Goal: Information Seeking & Learning: Learn about a topic

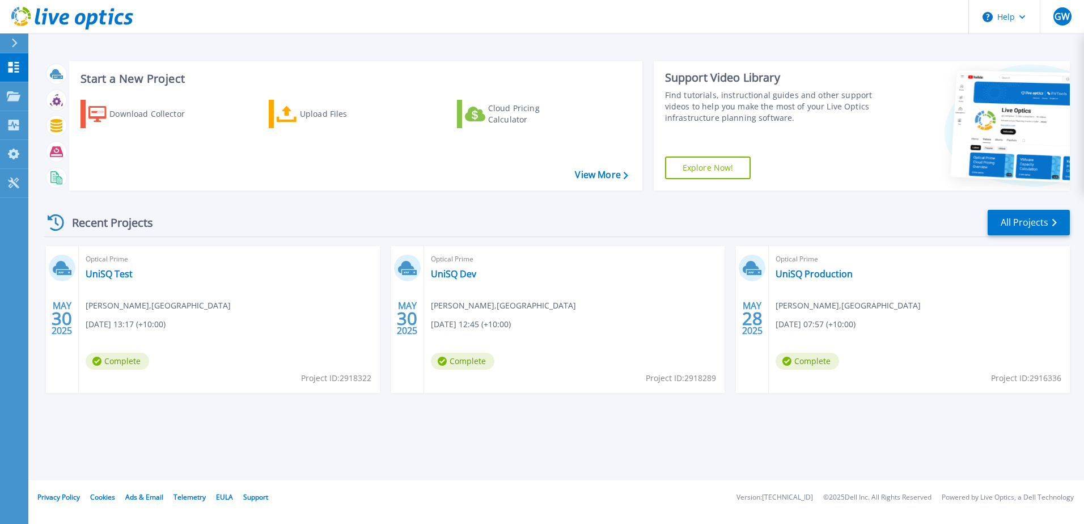
click at [768, 450] on div "Start a New Project Download Collector Upload Files Cloud Pricing Calculator Vi…" at bounding box center [556, 240] width 1056 height 480
click at [833, 277] on link "UniSQ Production" at bounding box center [814, 273] width 77 height 11
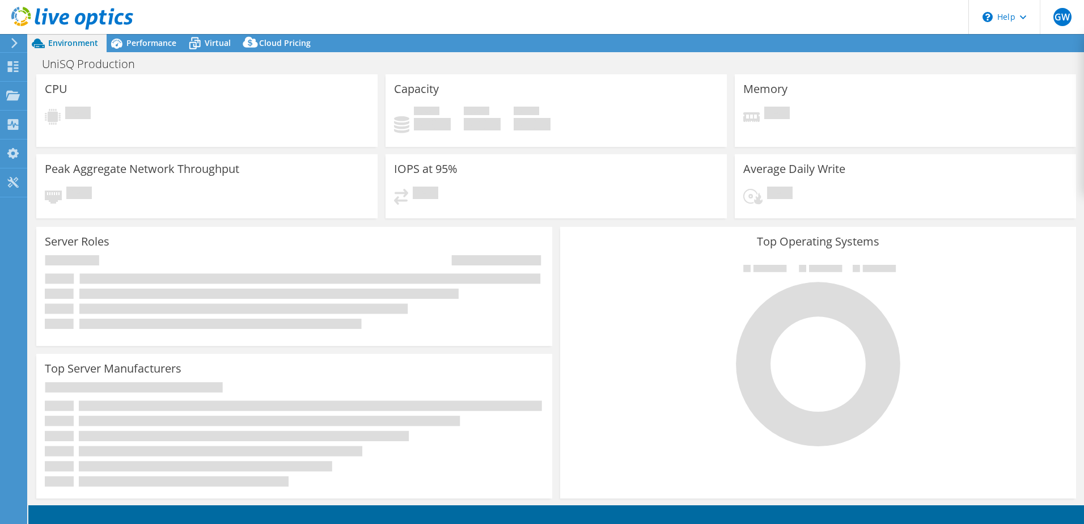
select select "[GEOGRAPHIC_DATA]"
select select "USD"
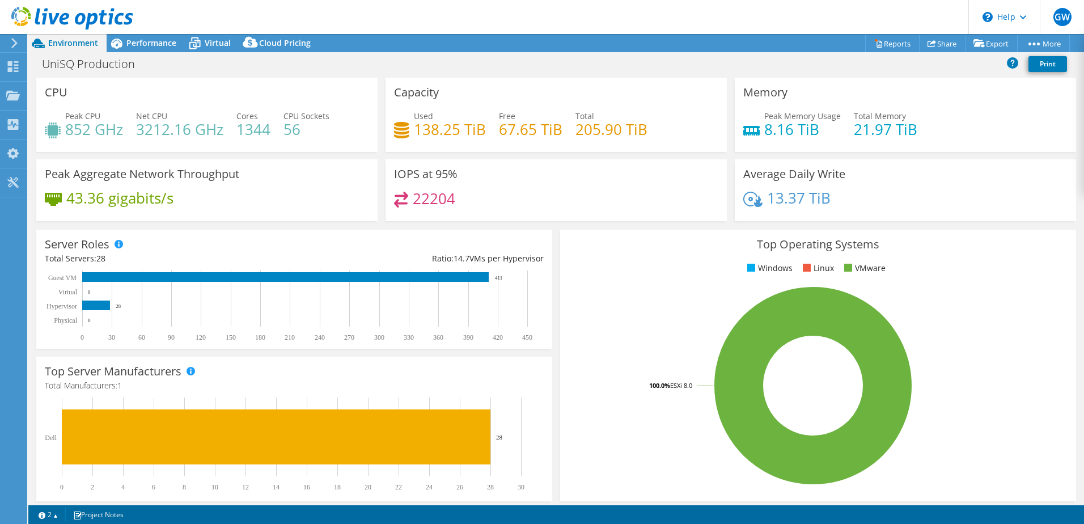
click at [16, 43] on use at bounding box center [14, 43] width 6 height 10
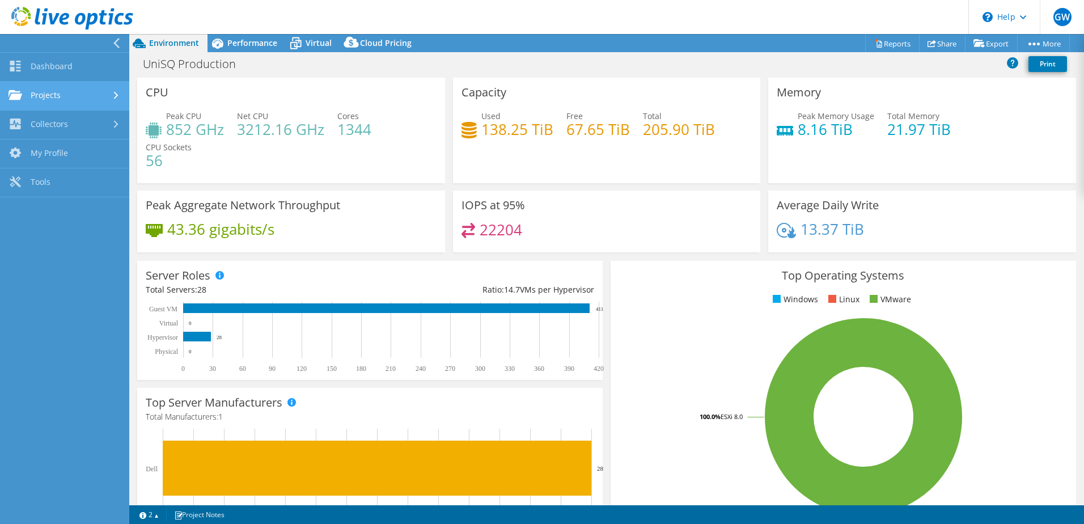
click at [44, 95] on link "Projects" at bounding box center [64, 96] width 129 height 29
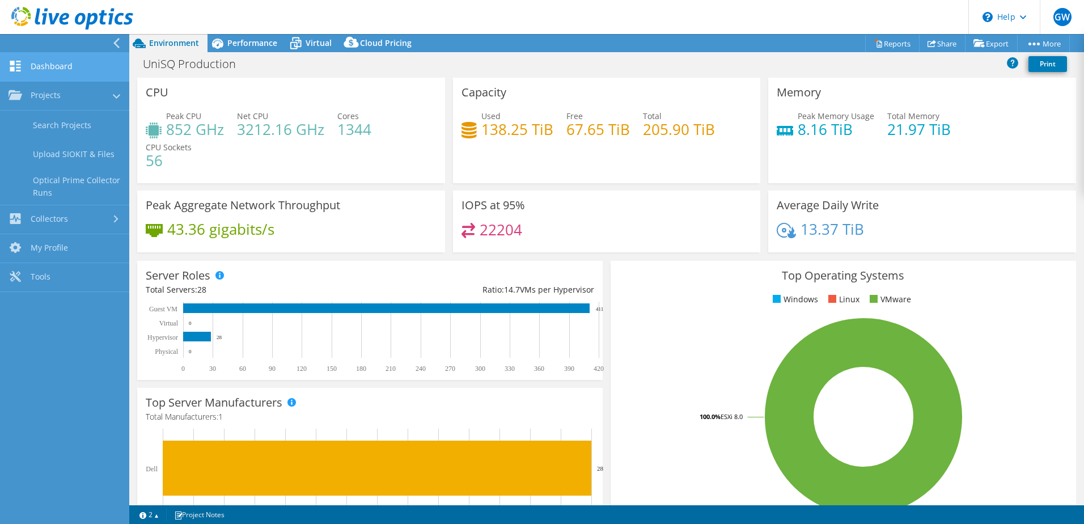
click at [49, 69] on link "Dashboard" at bounding box center [64, 67] width 129 height 29
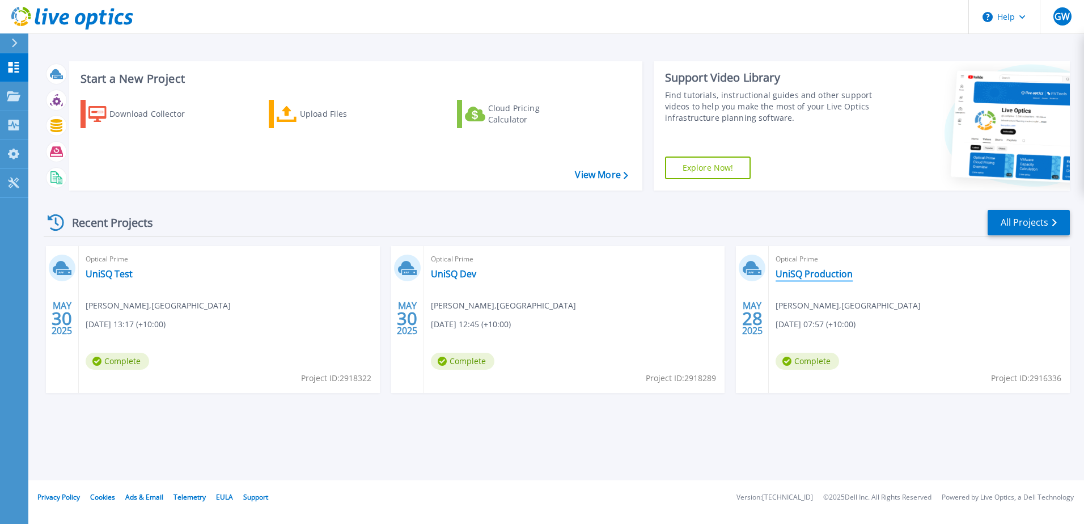
click at [810, 276] on link "UniSQ Production" at bounding box center [814, 273] width 77 height 11
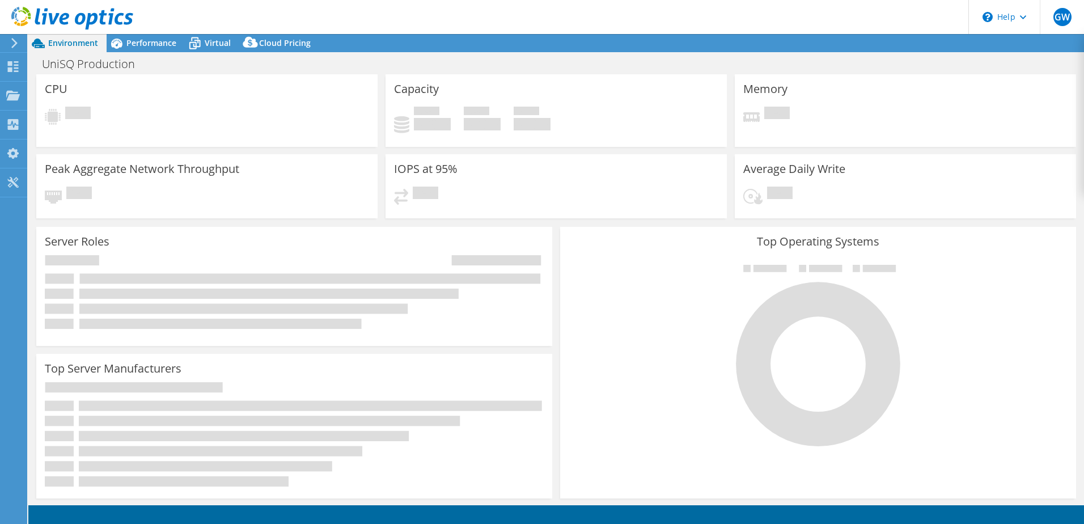
select select "[GEOGRAPHIC_DATA]"
select select "Australia"
select select "USD"
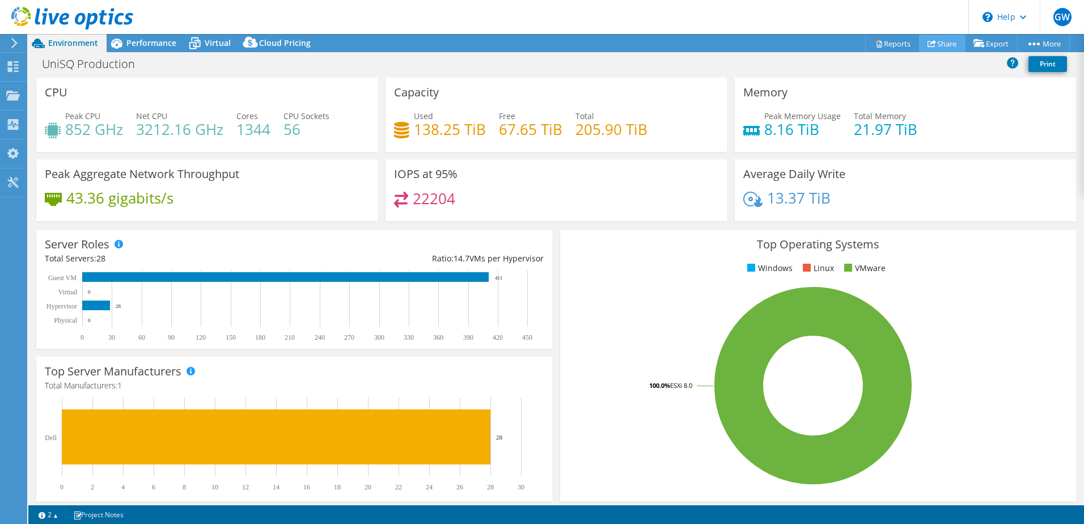
click at [944, 47] on link "Share" at bounding box center [942, 44] width 47 height 18
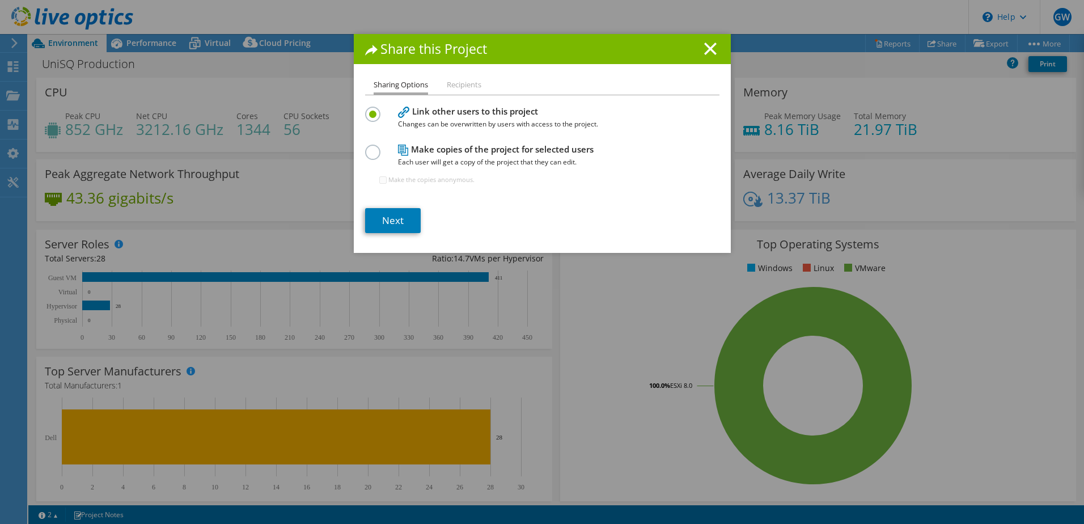
click at [451, 91] on li "Recipients" at bounding box center [464, 85] width 35 height 14
click at [461, 79] on li "Recipients" at bounding box center [464, 85] width 35 height 14
click at [378, 225] on link "Next" at bounding box center [393, 220] width 56 height 25
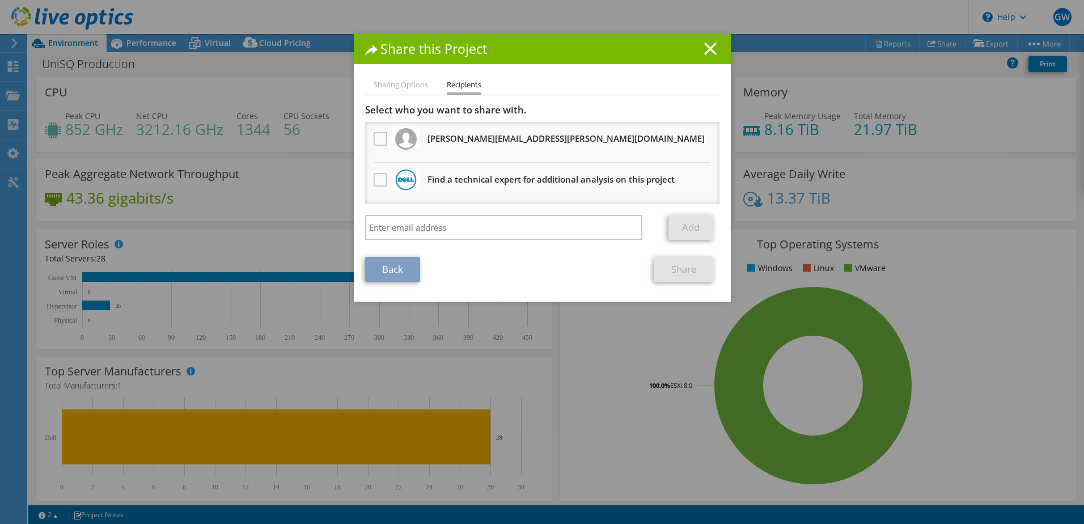
click at [709, 46] on line at bounding box center [710, 48] width 11 height 11
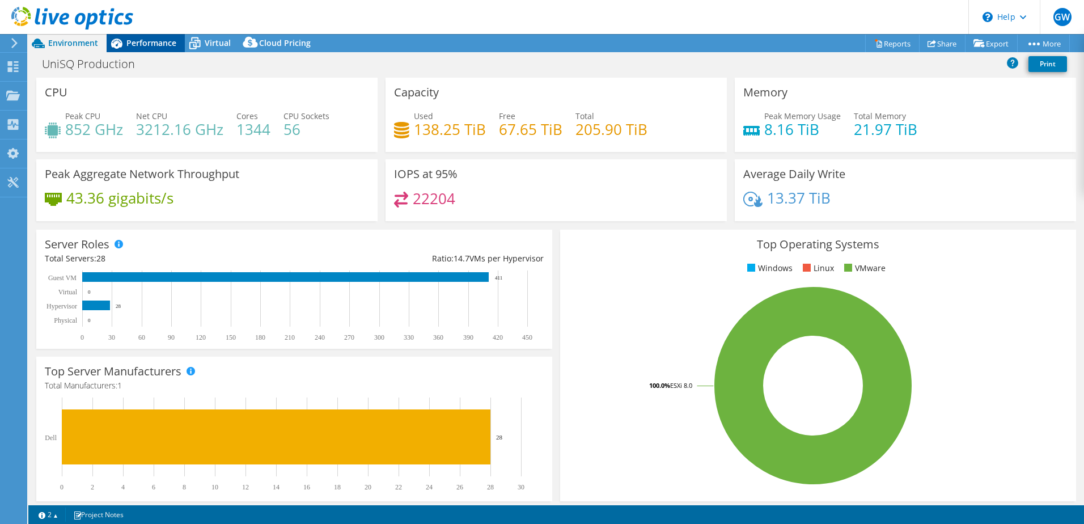
click at [150, 44] on span "Performance" at bounding box center [151, 42] width 50 height 11
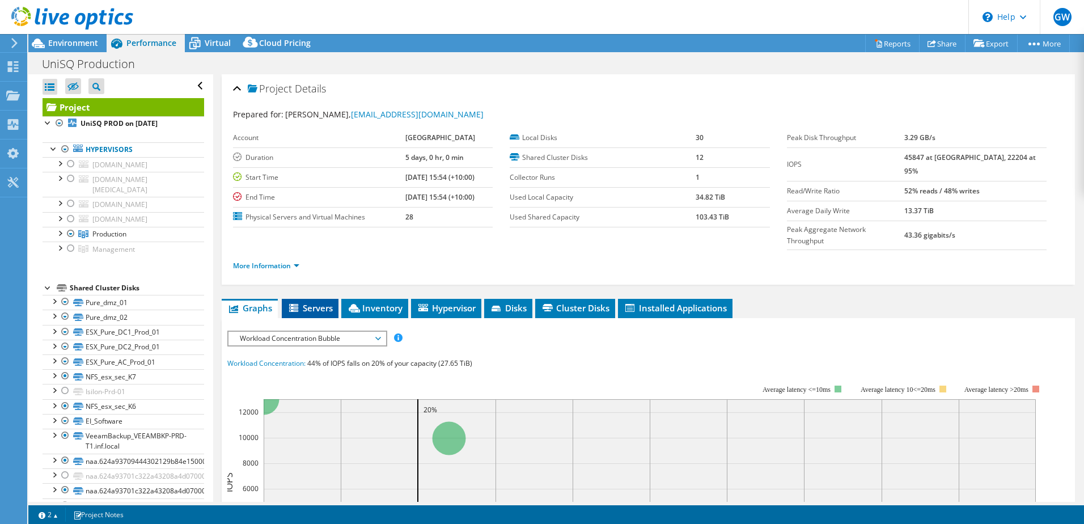
click at [319, 302] on span "Servers" at bounding box center [310, 307] width 45 height 11
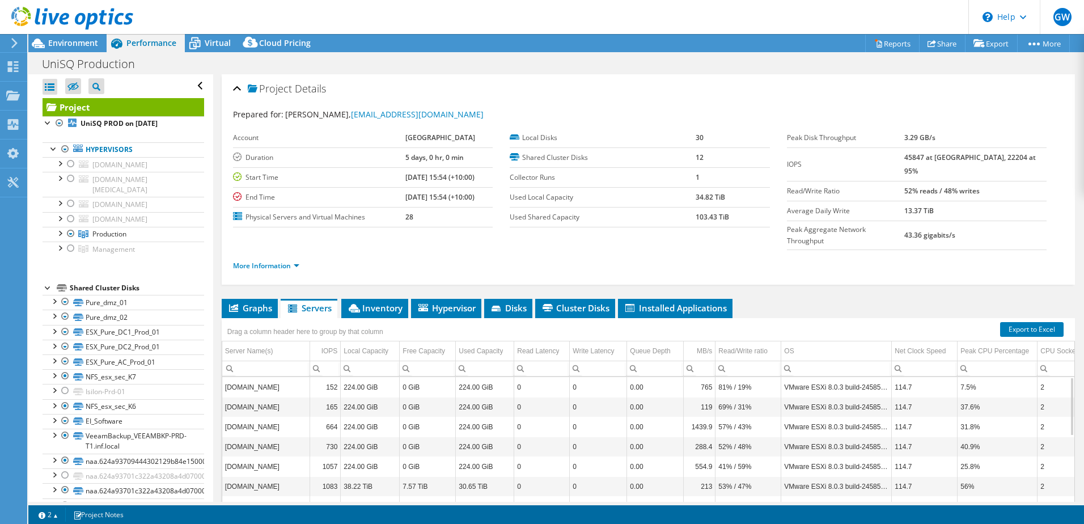
scroll to position [78, 0]
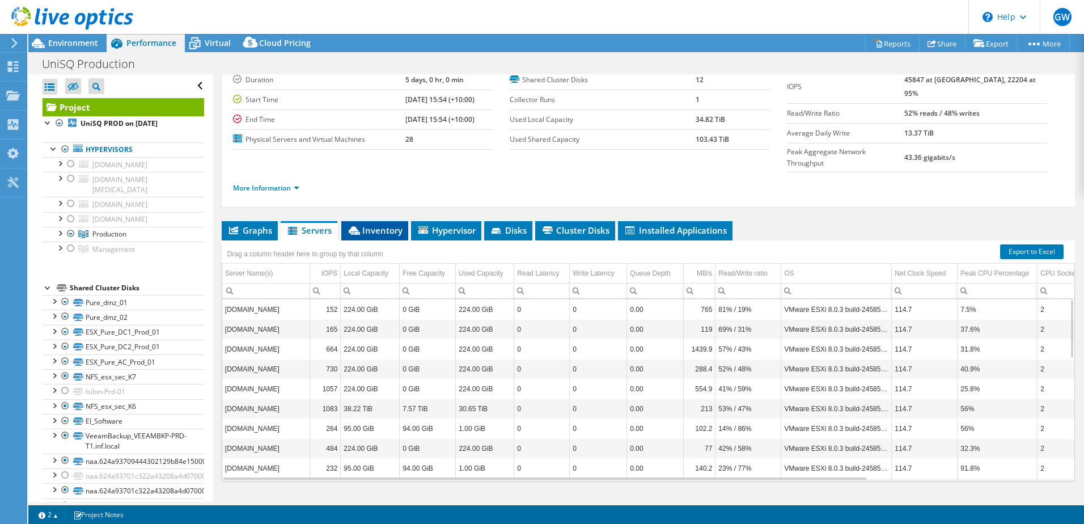
click at [374, 225] on span "Inventory" at bounding box center [375, 230] width 56 height 11
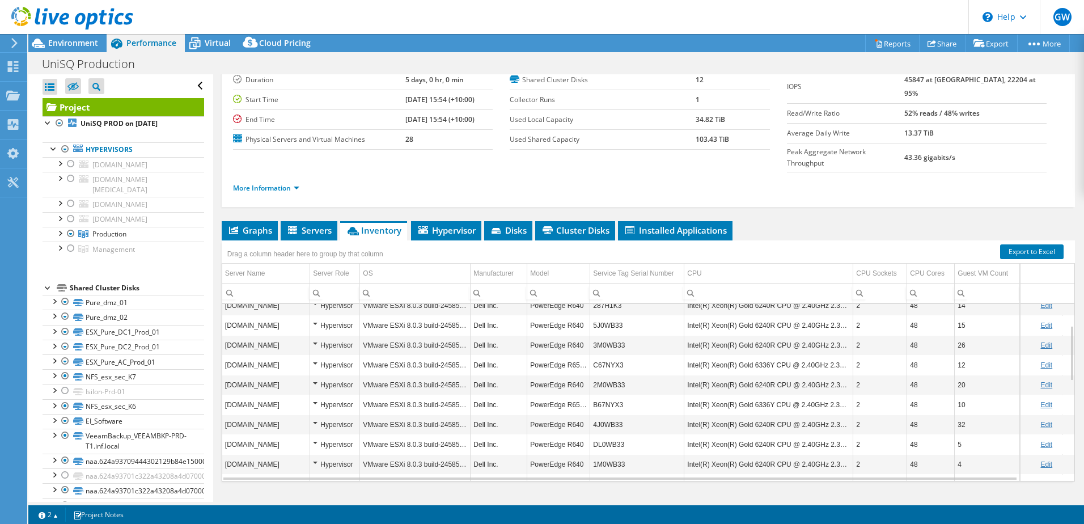
scroll to position [21, 0]
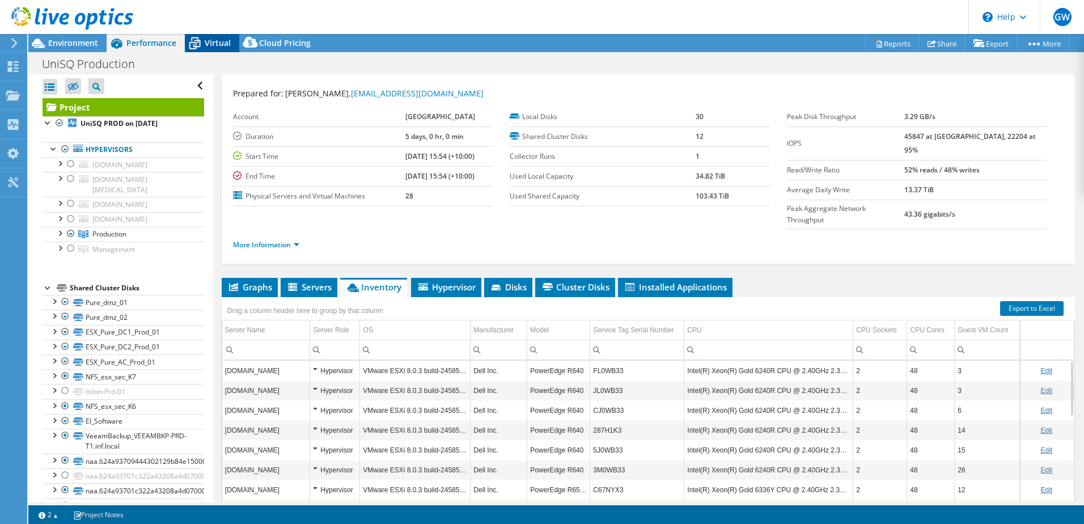
click at [212, 40] on span "Virtual" at bounding box center [218, 42] width 26 height 11
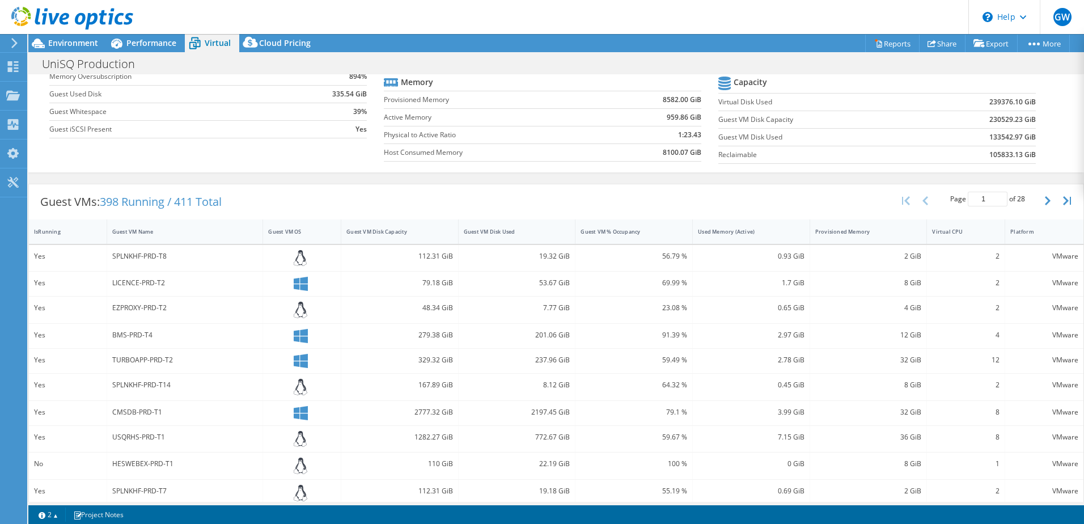
scroll to position [0, 0]
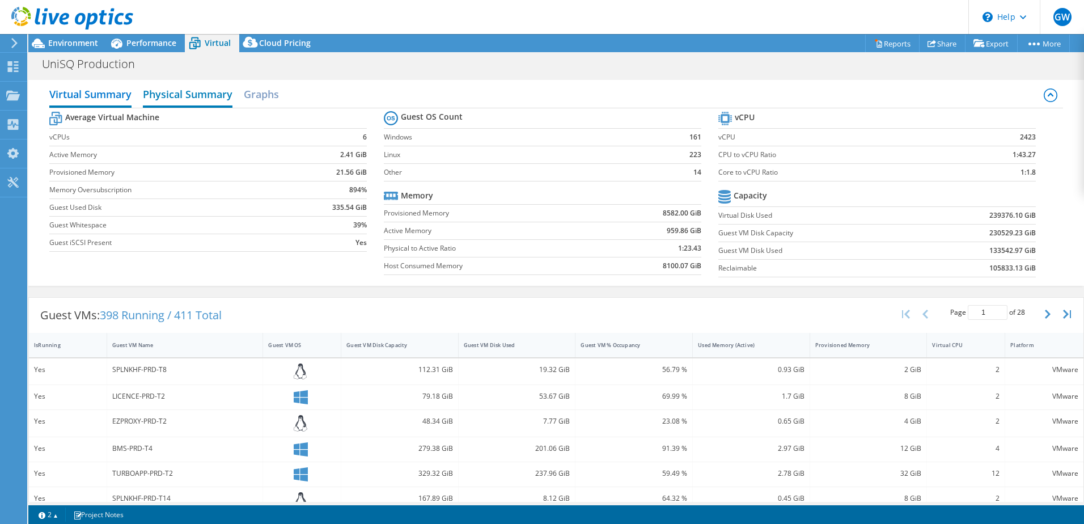
click at [196, 92] on h2 "Physical Summary" at bounding box center [188, 95] width 90 height 25
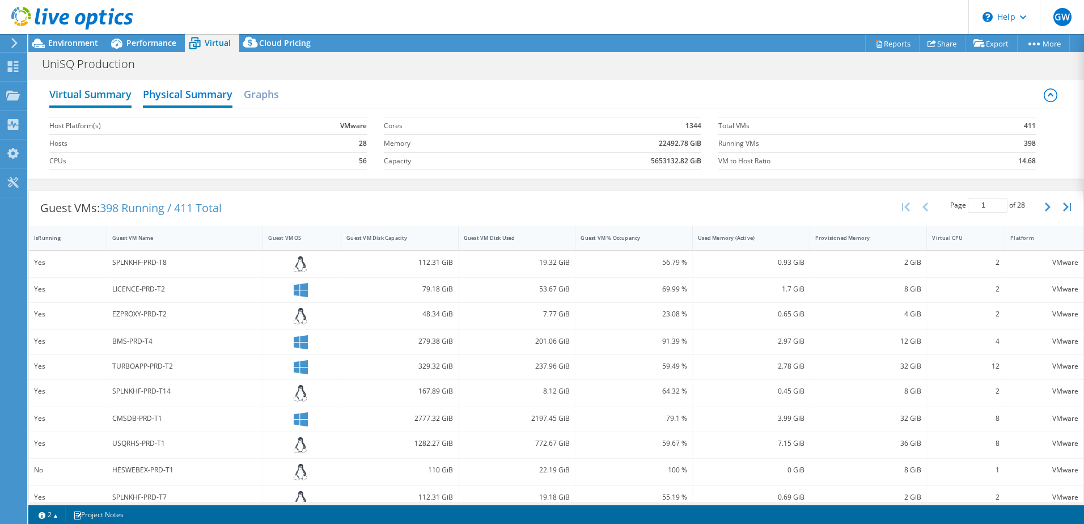
click at [83, 97] on h2 "Virtual Summary" at bounding box center [90, 95] width 82 height 25
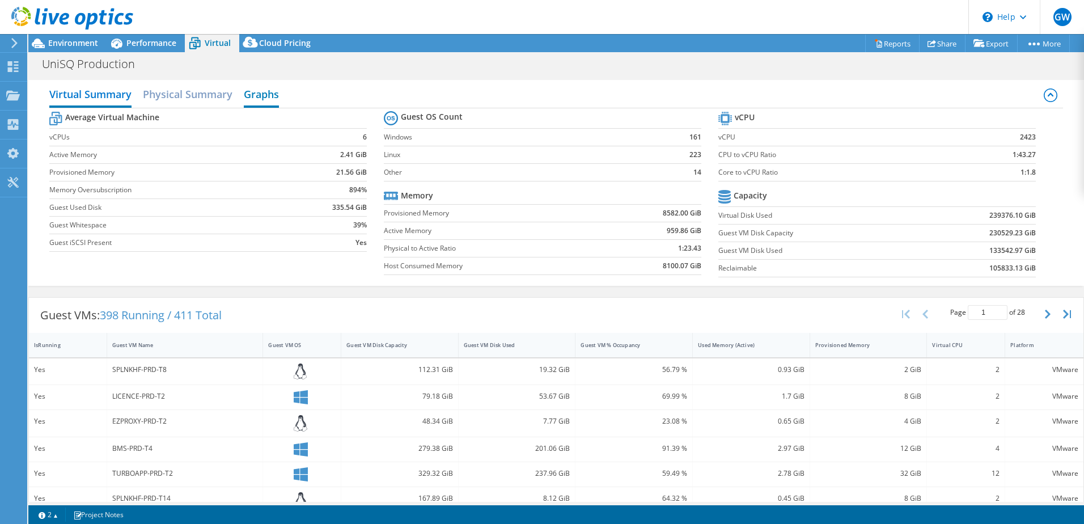
click at [255, 92] on h2 "Graphs" at bounding box center [261, 95] width 35 height 25
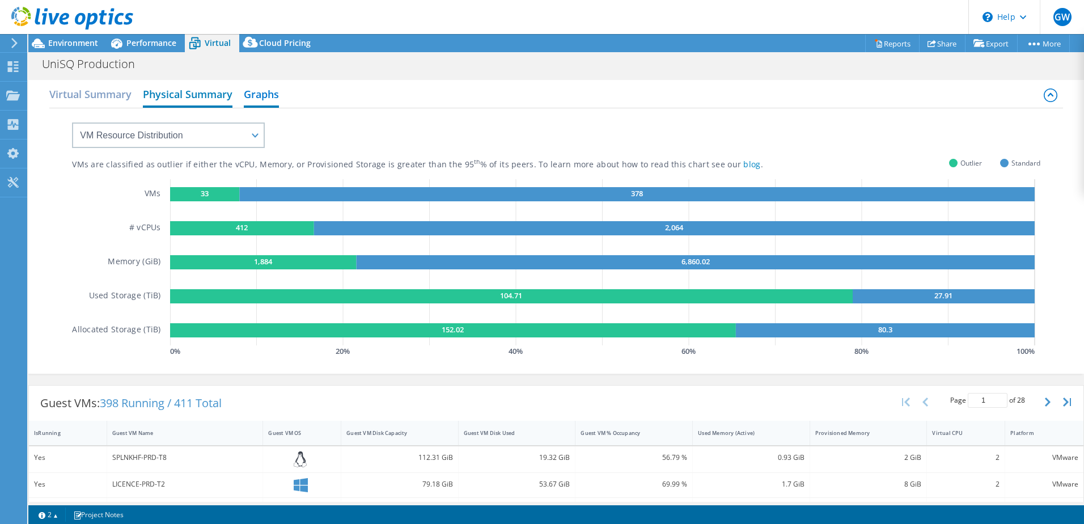
click at [179, 95] on h2 "Physical Summary" at bounding box center [188, 95] width 90 height 25
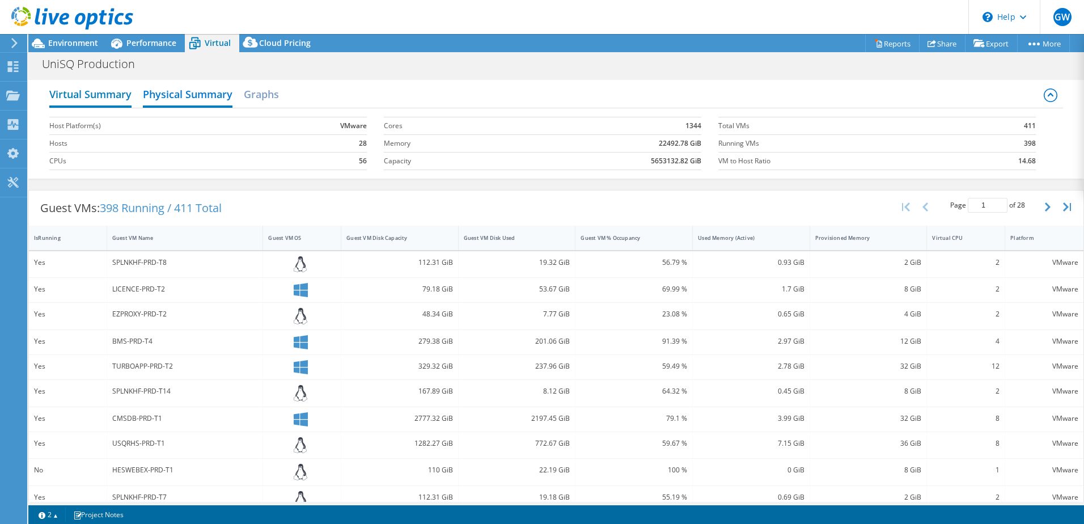
click at [91, 98] on h2 "Virtual Summary" at bounding box center [90, 95] width 82 height 25
